Goal: Complete Application Form: Complete application form

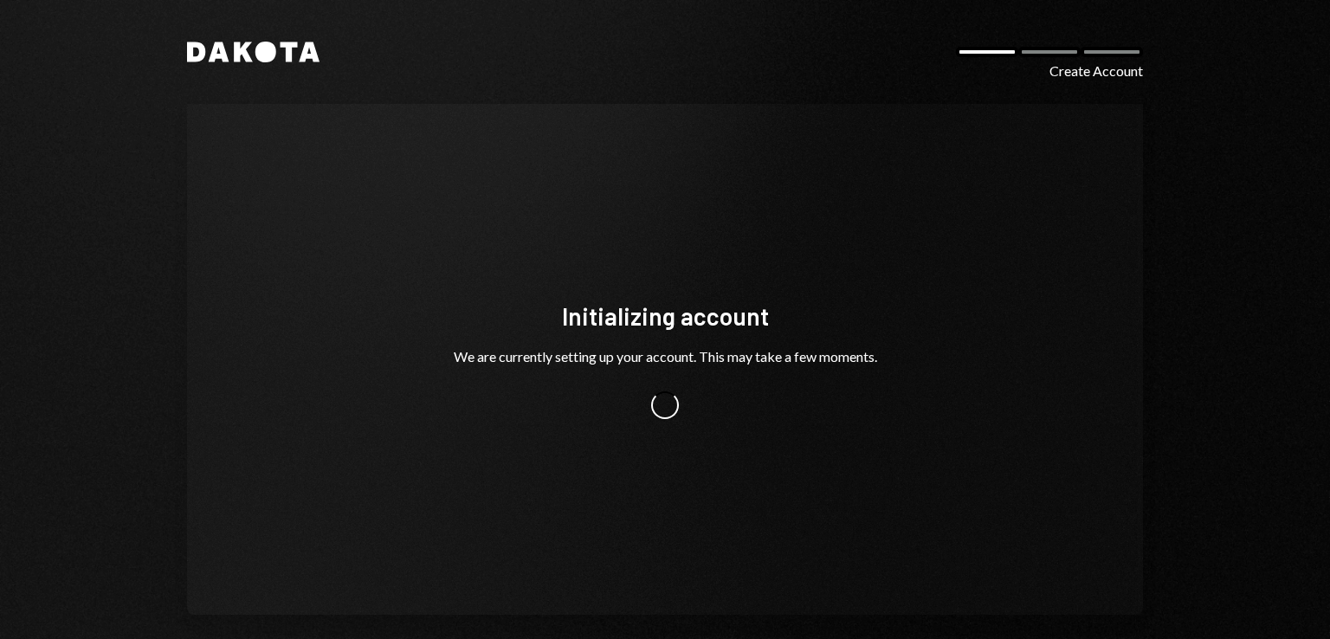
scroll to position [17, 0]
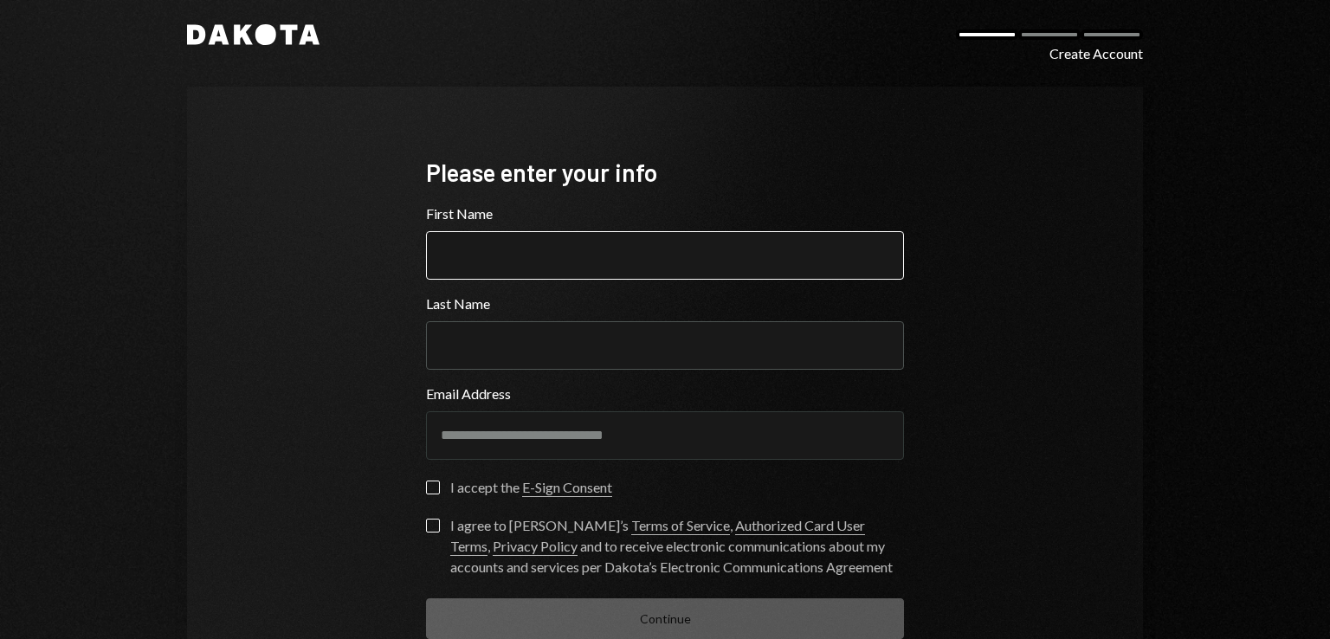
click at [595, 254] on input "First Name" at bounding box center [665, 255] width 478 height 49
type input "*****"
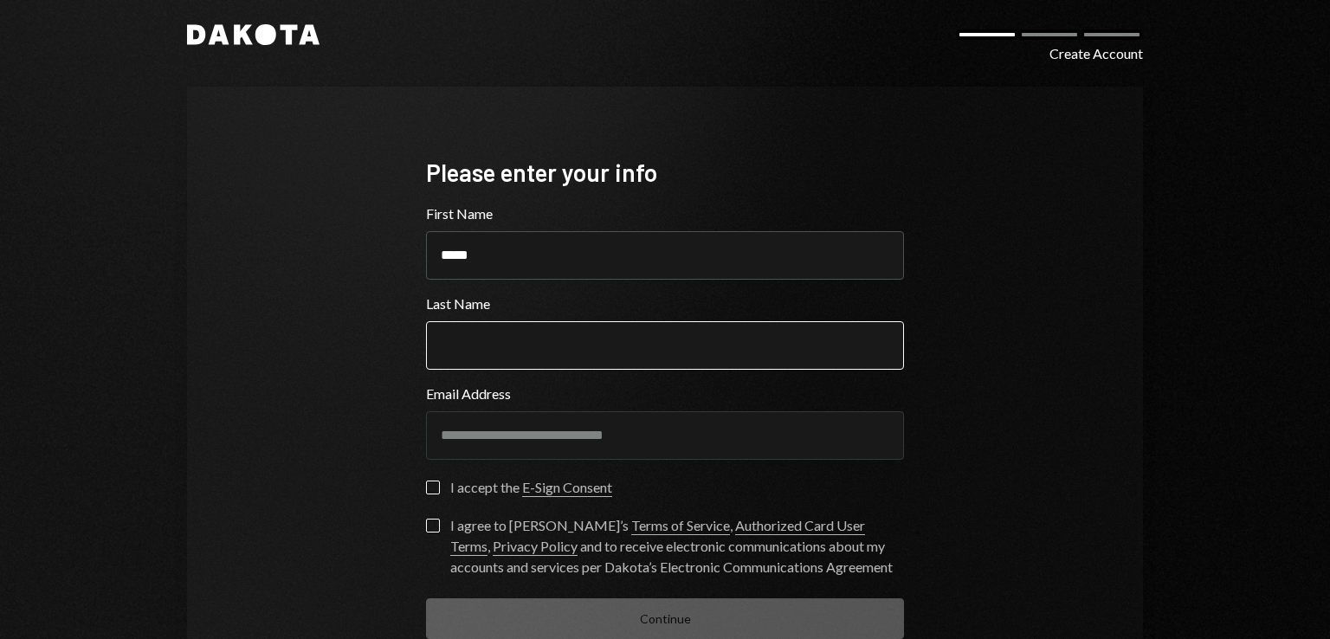
click at [572, 340] on input "Last Name" at bounding box center [665, 345] width 478 height 49
type input "******"
click at [428, 488] on button "I accept the E-Sign Consent" at bounding box center [433, 488] width 14 height 14
click at [426, 528] on button "I agree to [PERSON_NAME]’s Terms of Service , Authorized Card User Terms , Priv…" at bounding box center [433, 526] width 14 height 14
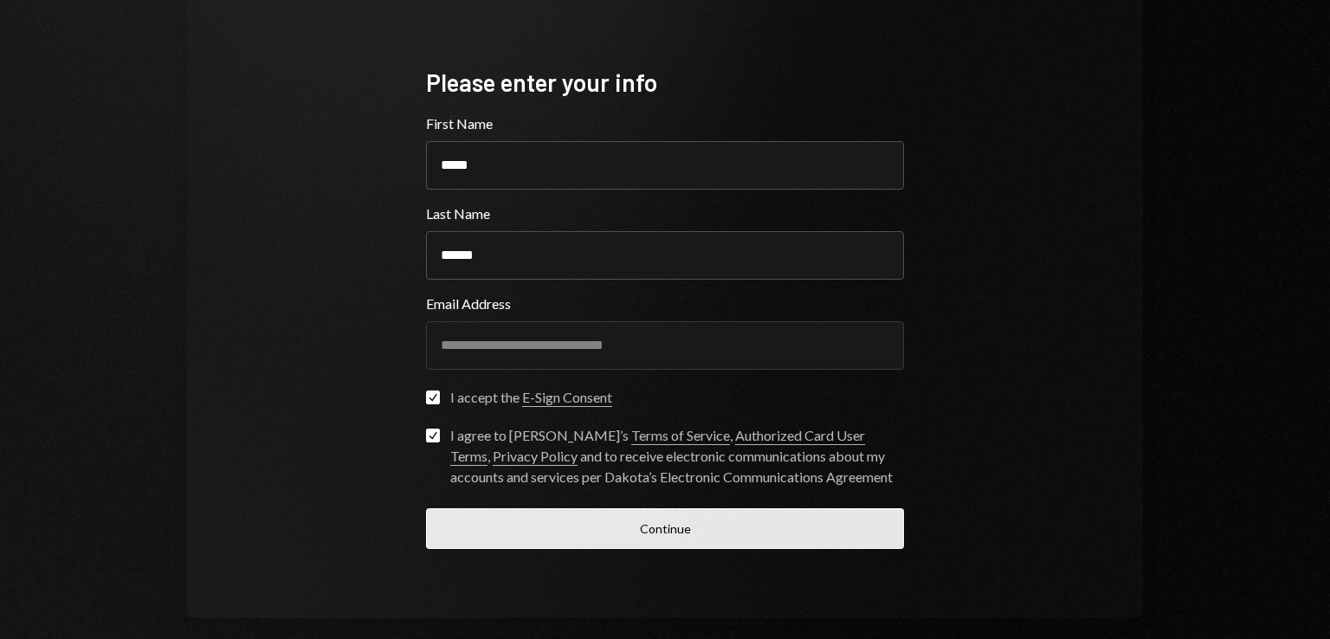
scroll to position [126, 0]
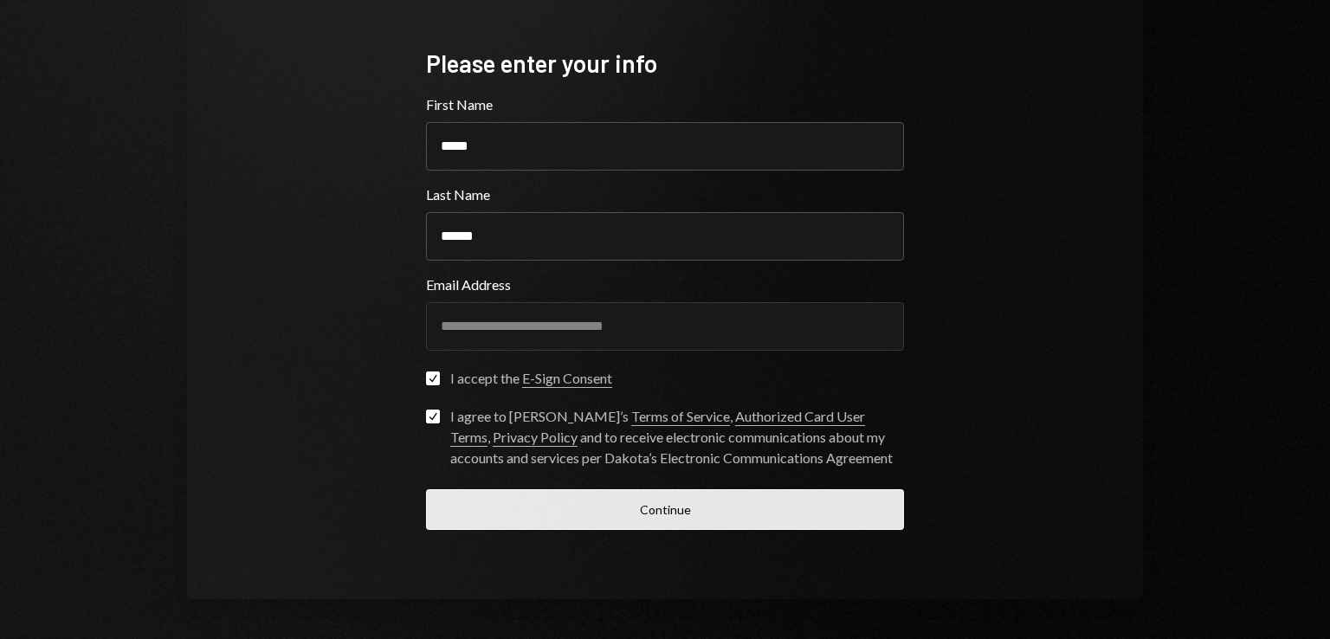
click at [606, 499] on button "Continue" at bounding box center [665, 509] width 478 height 41
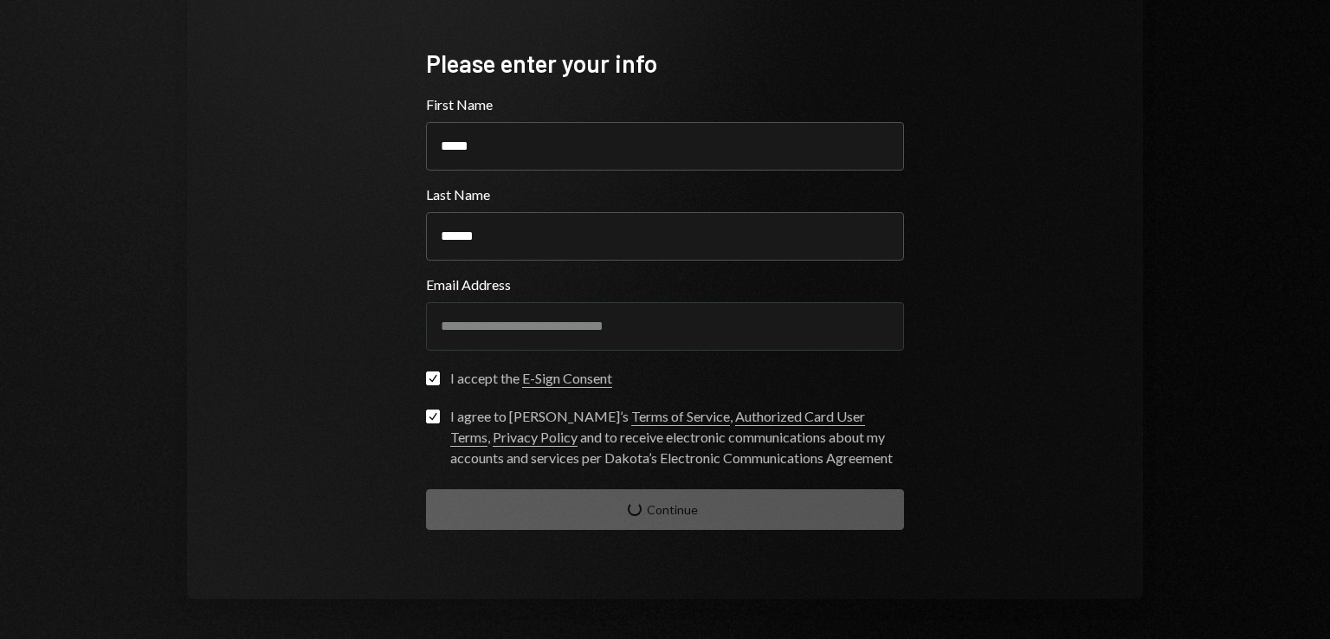
scroll to position [17, 0]
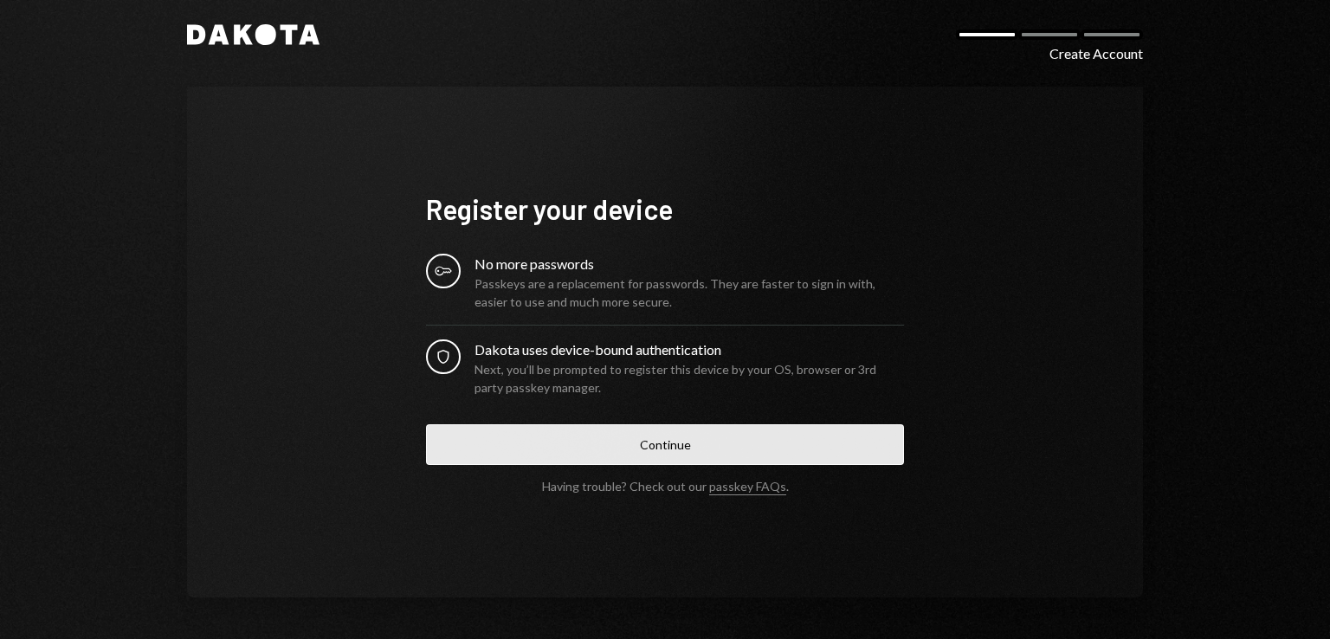
click at [683, 454] on button "Continue" at bounding box center [665, 444] width 478 height 41
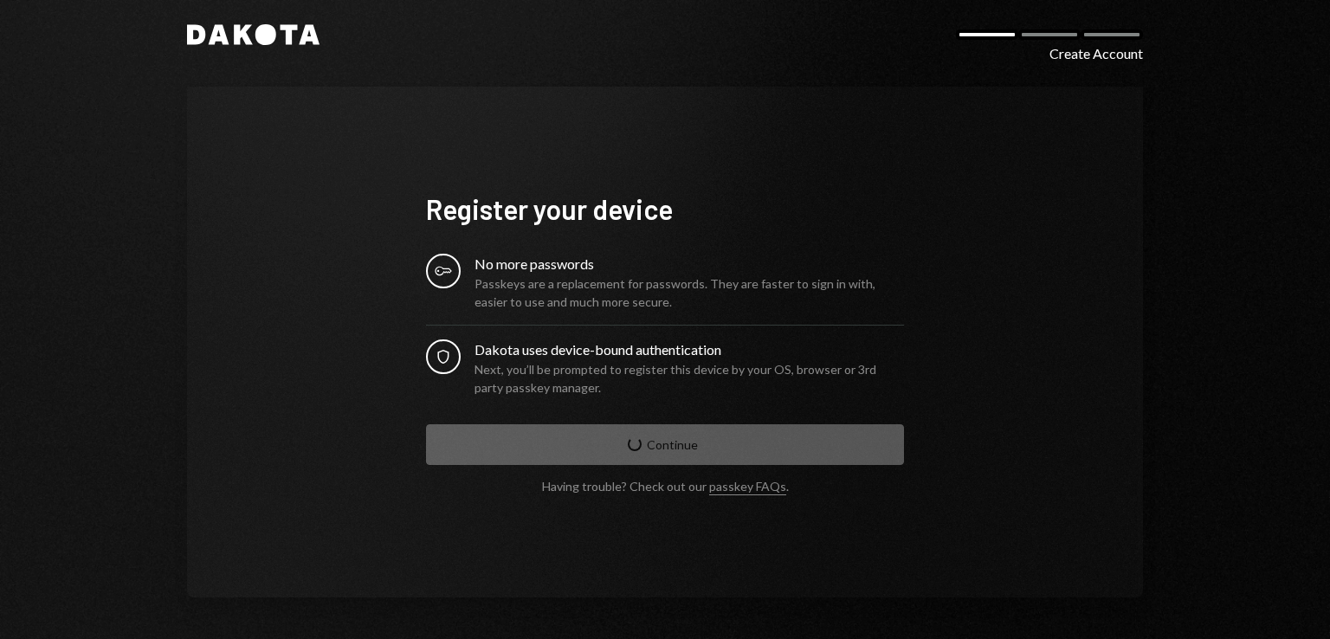
click at [661, 338] on div "Key No more passwords Passkeys are a replacement for passwords. They are faster…" at bounding box center [665, 325] width 478 height 143
click at [644, 353] on div "Dakota uses device-bound authentication" at bounding box center [690, 350] width 430 height 21
click at [615, 361] on div "Next, you’ll be prompted to register this device by your OS, browser or 3rd par…" at bounding box center [690, 378] width 430 height 36
click at [530, 297] on div "Passkeys are a replacement for passwords. They are faster to sign in with, easi…" at bounding box center [690, 293] width 430 height 36
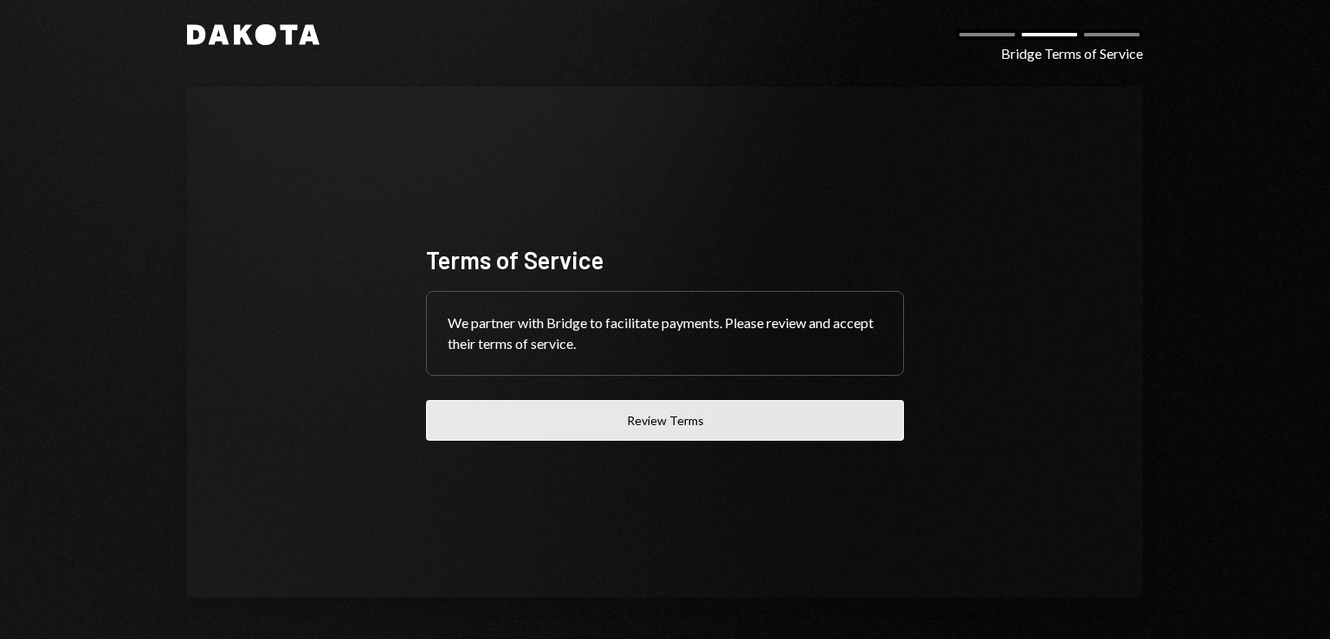
click at [744, 427] on button "Review Terms" at bounding box center [665, 420] width 478 height 41
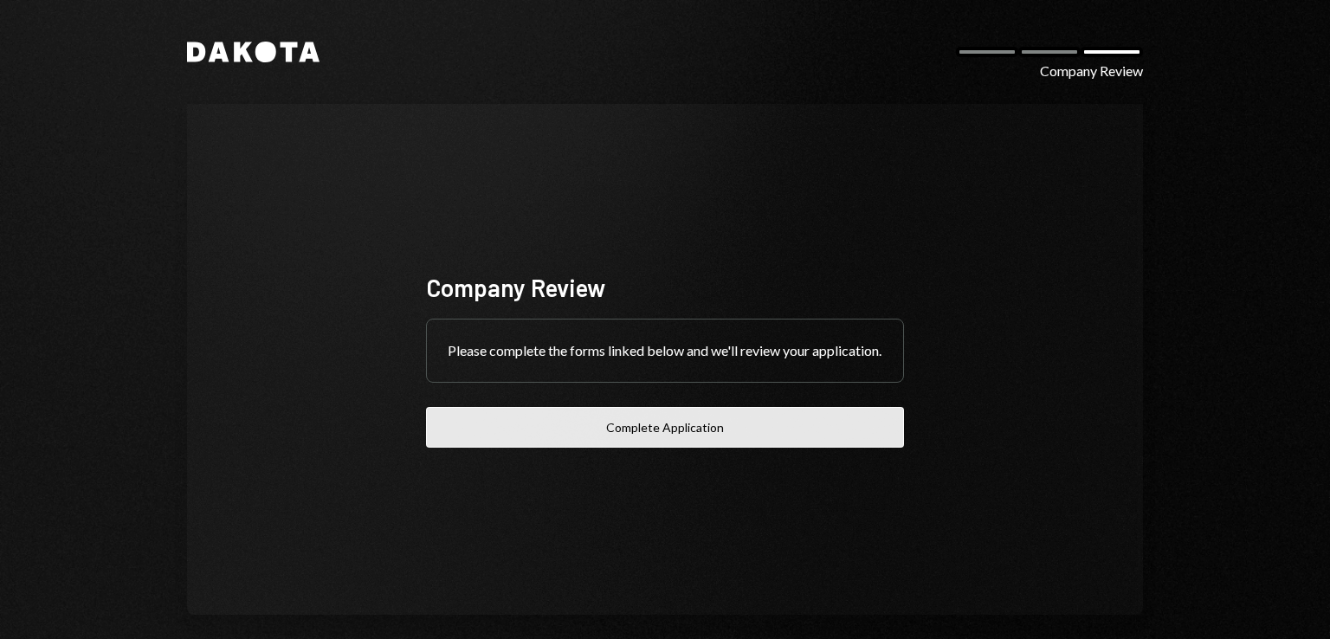
click at [594, 432] on button "Complete Application" at bounding box center [665, 427] width 478 height 41
